Goal: Check status: Check status

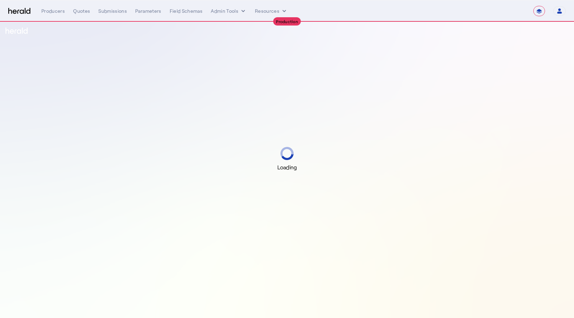
select select "**********"
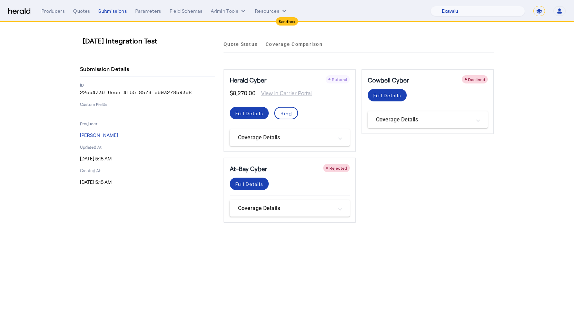
select select "pfm_aql6_exavalu"
select select "*******"
